Goal: Task Accomplishment & Management: Use online tool/utility

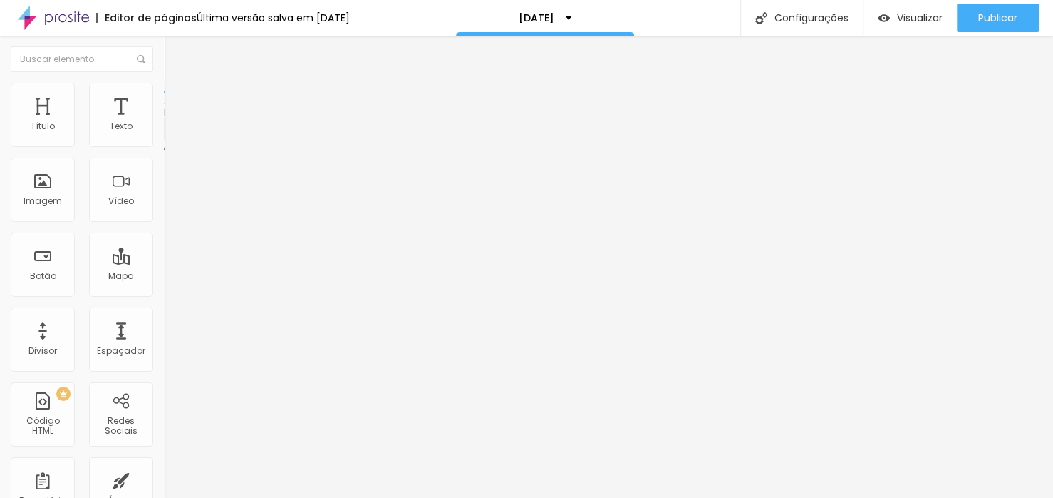
click at [164, 103] on li "Avançado" at bounding box center [246, 101] width 164 height 14
click at [164, 94] on li "Conteúdo" at bounding box center [246, 87] width 164 height 14
click at [173, 136] on div "PACOTE 1" at bounding box center [245, 129] width 145 height 13
click at [173, 136] on div "PACOTE 2" at bounding box center [245, 129] width 145 height 13
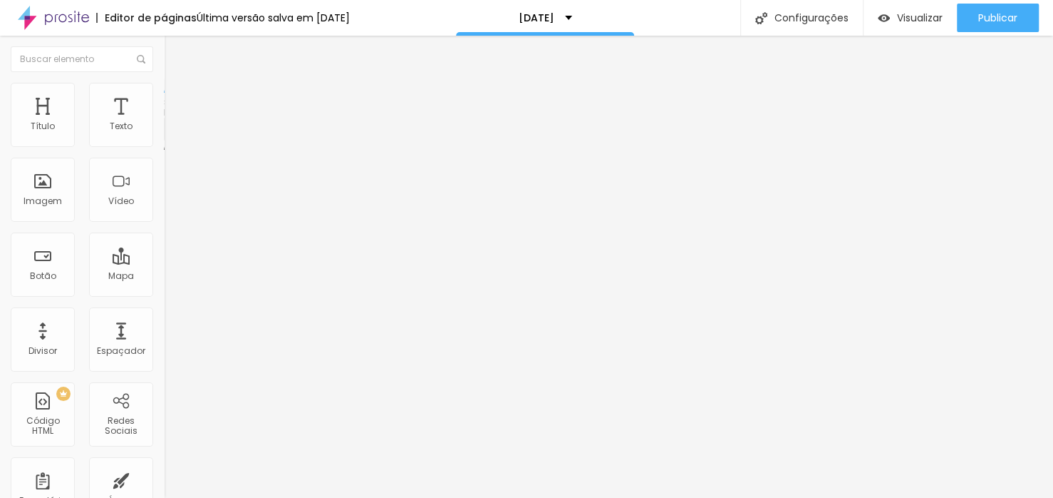
click at [173, 136] on div "PACOTE 2" at bounding box center [245, 129] width 145 height 13
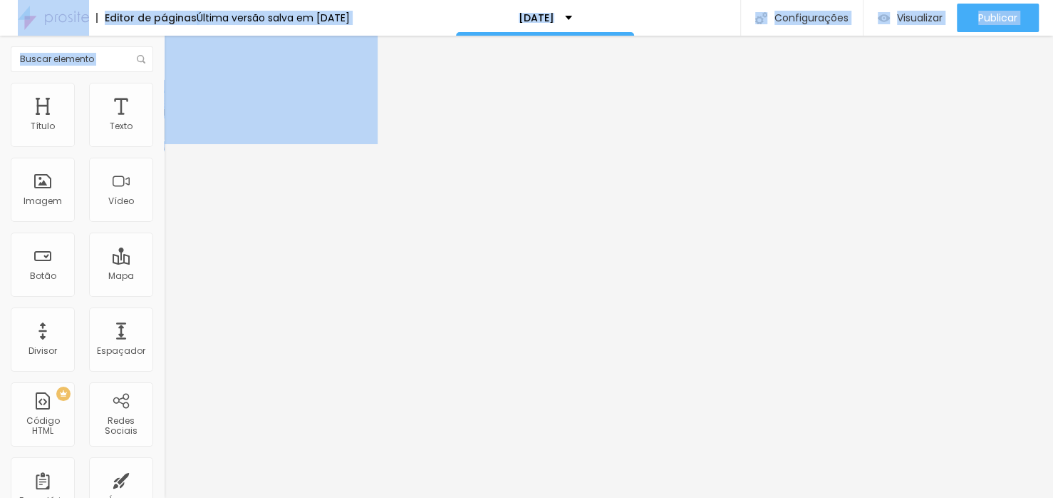
click at [164, 149] on img at bounding box center [168, 145] width 9 height 9
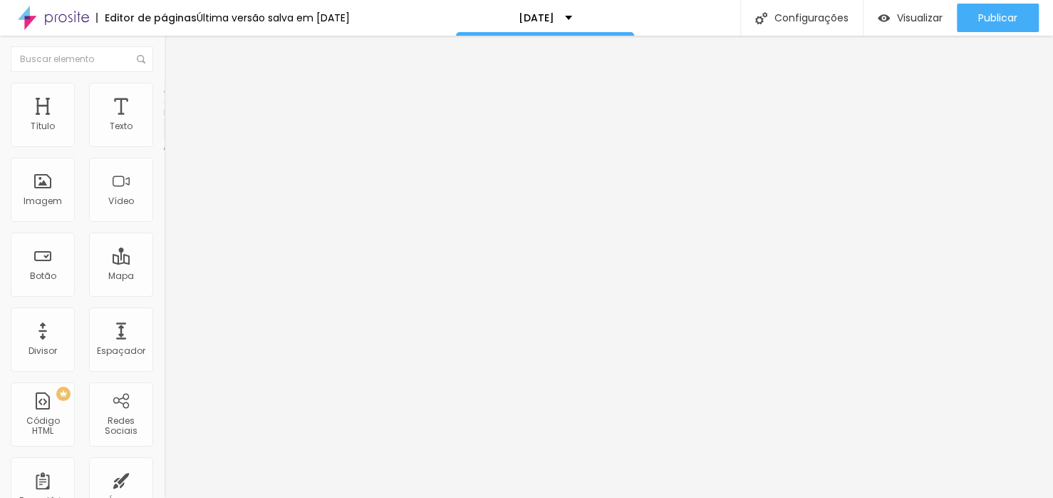
click at [164, 150] on img at bounding box center [168, 145] width 9 height 9
